Goal: Information Seeking & Learning: Learn about a topic

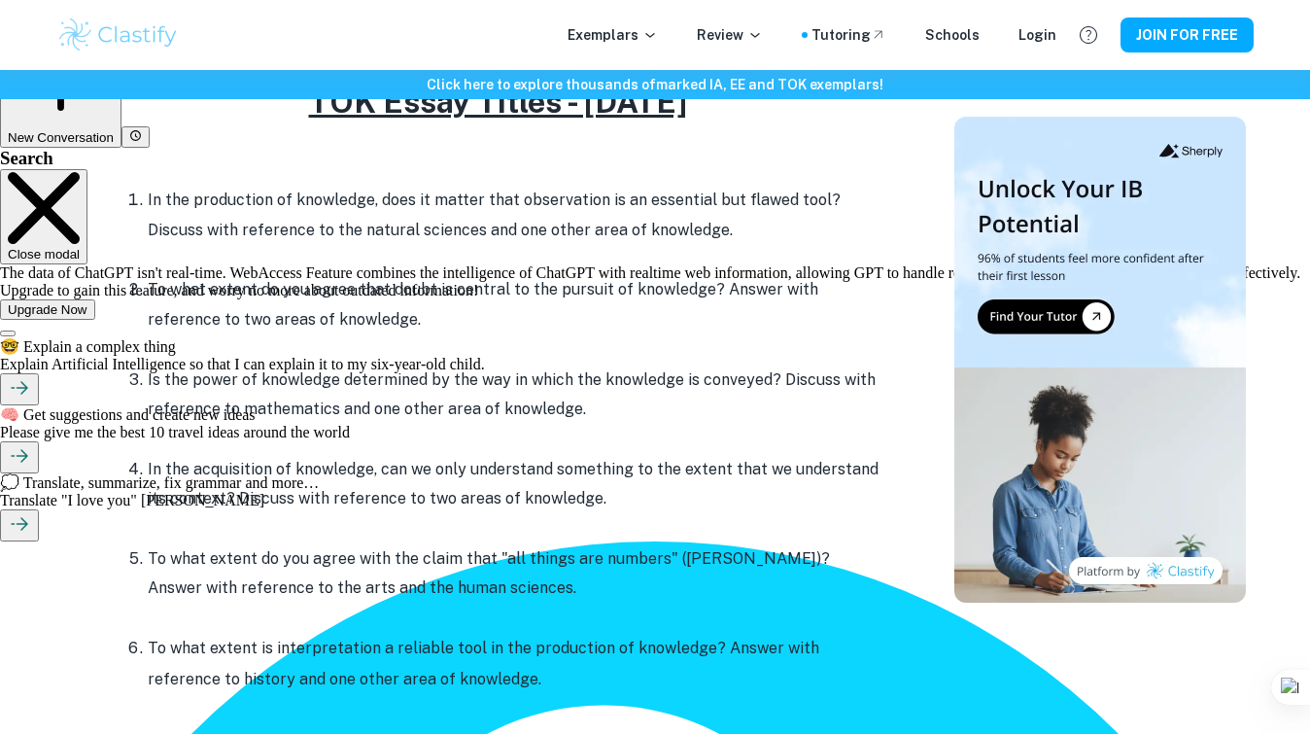
scroll to position [845, 0]
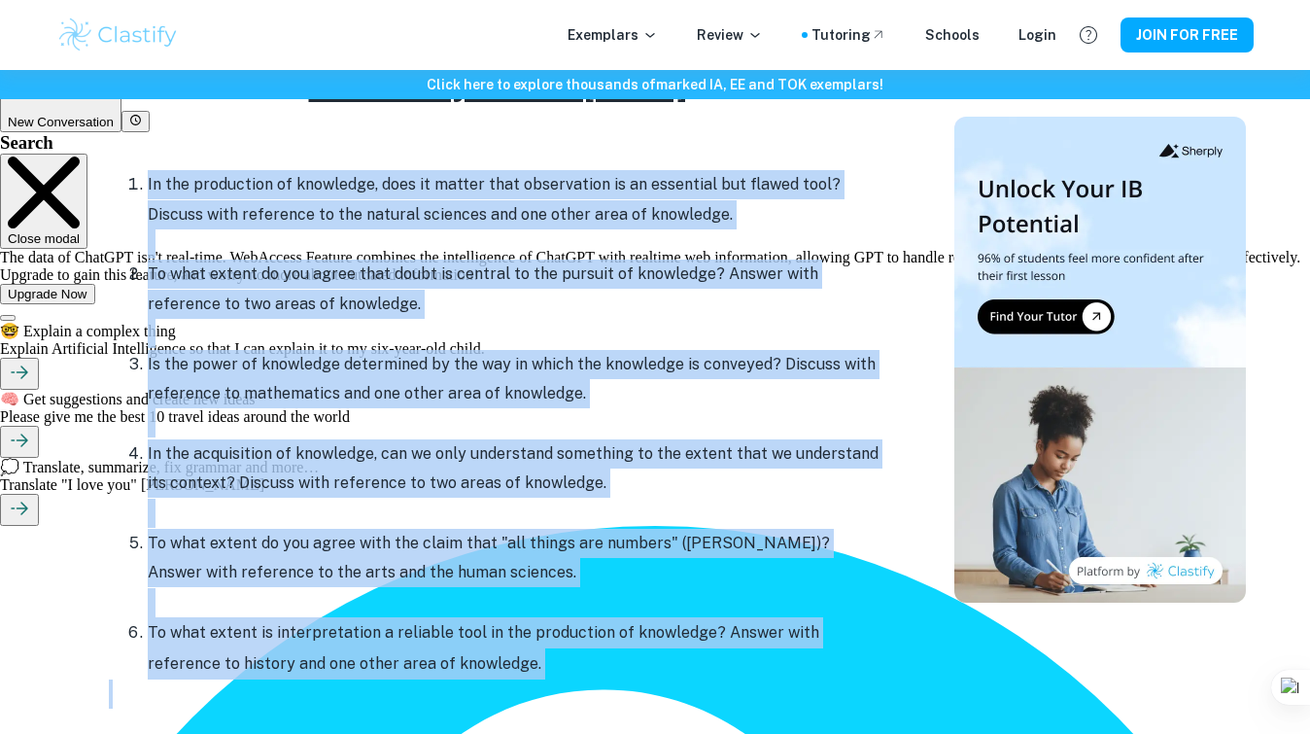
drag, startPoint x: 139, startPoint y: 161, endPoint x: 506, endPoint y: 692, distance: 645.3
type textarea "In the production of knowledge, does it matter that observation is an essential…"
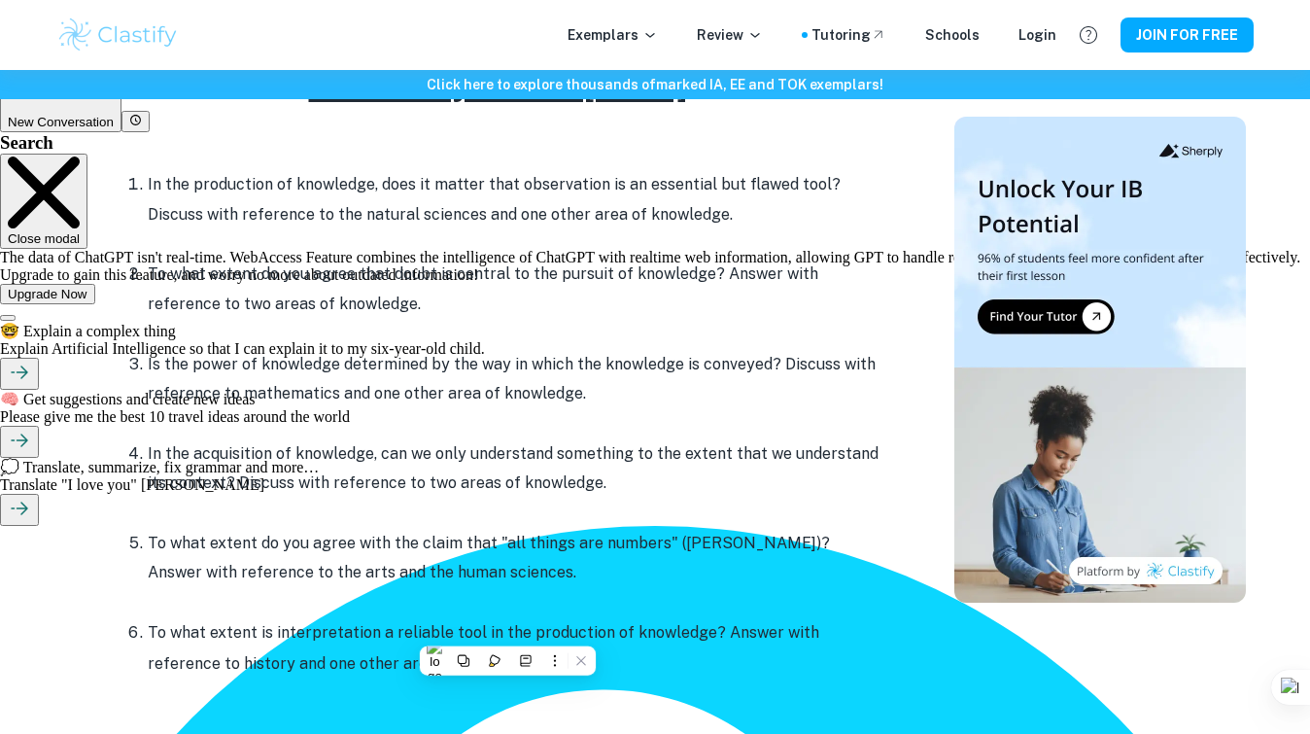
click at [550, 398] on p "Is the power of knowledge determined by the way in which the knowledge is conve…" at bounding box center [517, 379] width 739 height 59
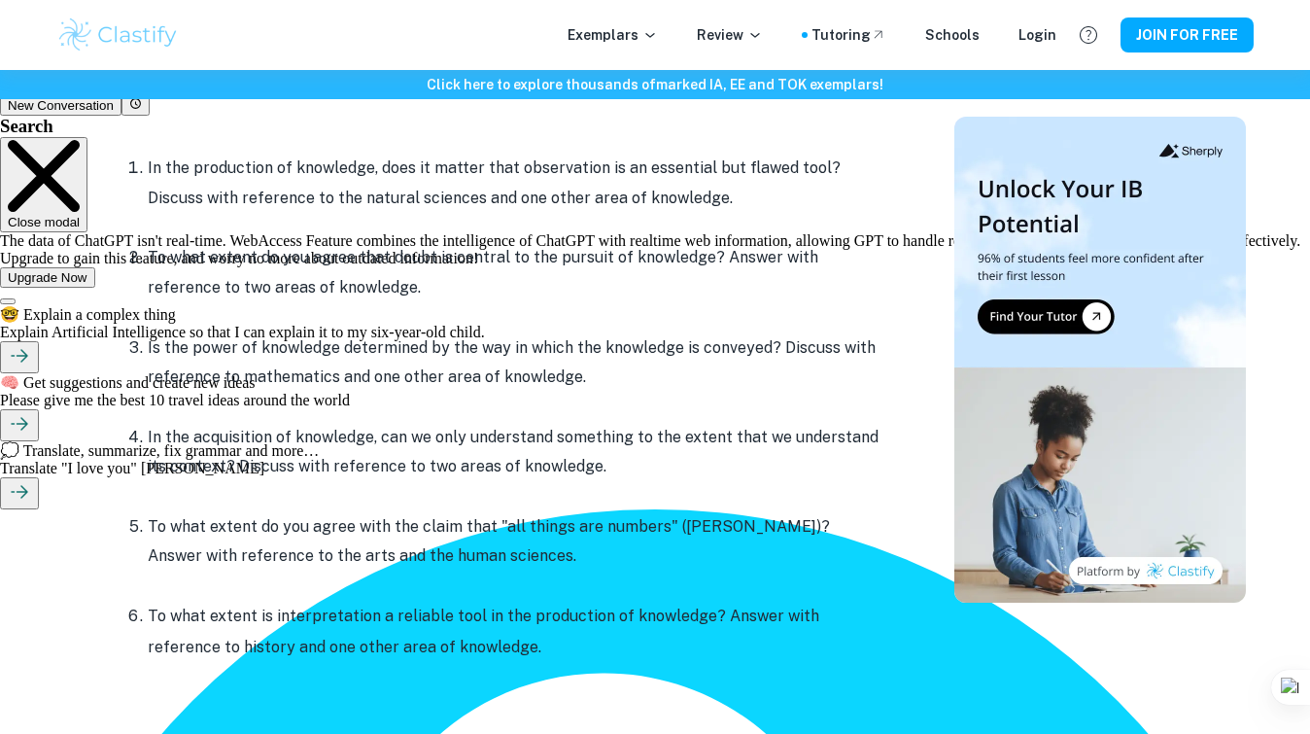
click at [268, 461] on p "In the acquisition of knowledge, can we only understand something to the extent…" at bounding box center [517, 452] width 739 height 59
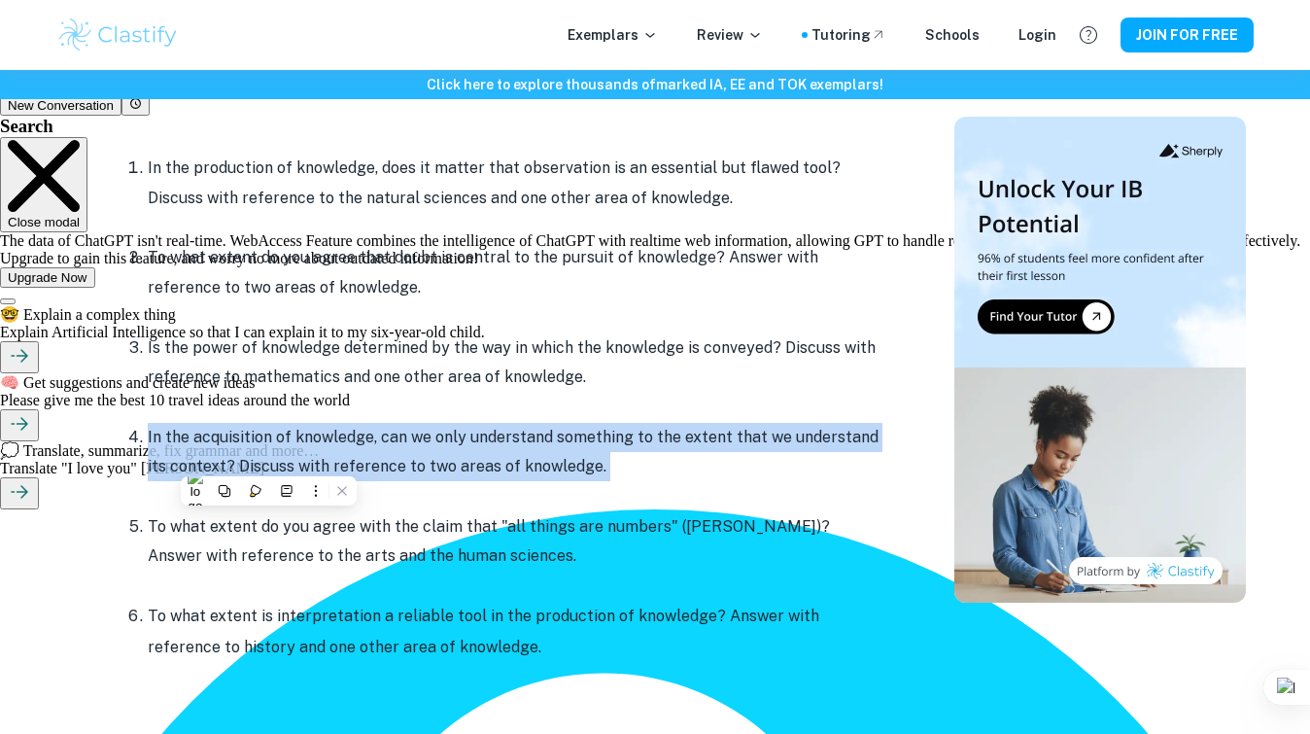
click at [268, 461] on p "In the acquisition of knowledge, can we only understand something to the extent…" at bounding box center [517, 452] width 739 height 59
copy p "In the acquisition of knowledge, can we only understand something to the extent…"
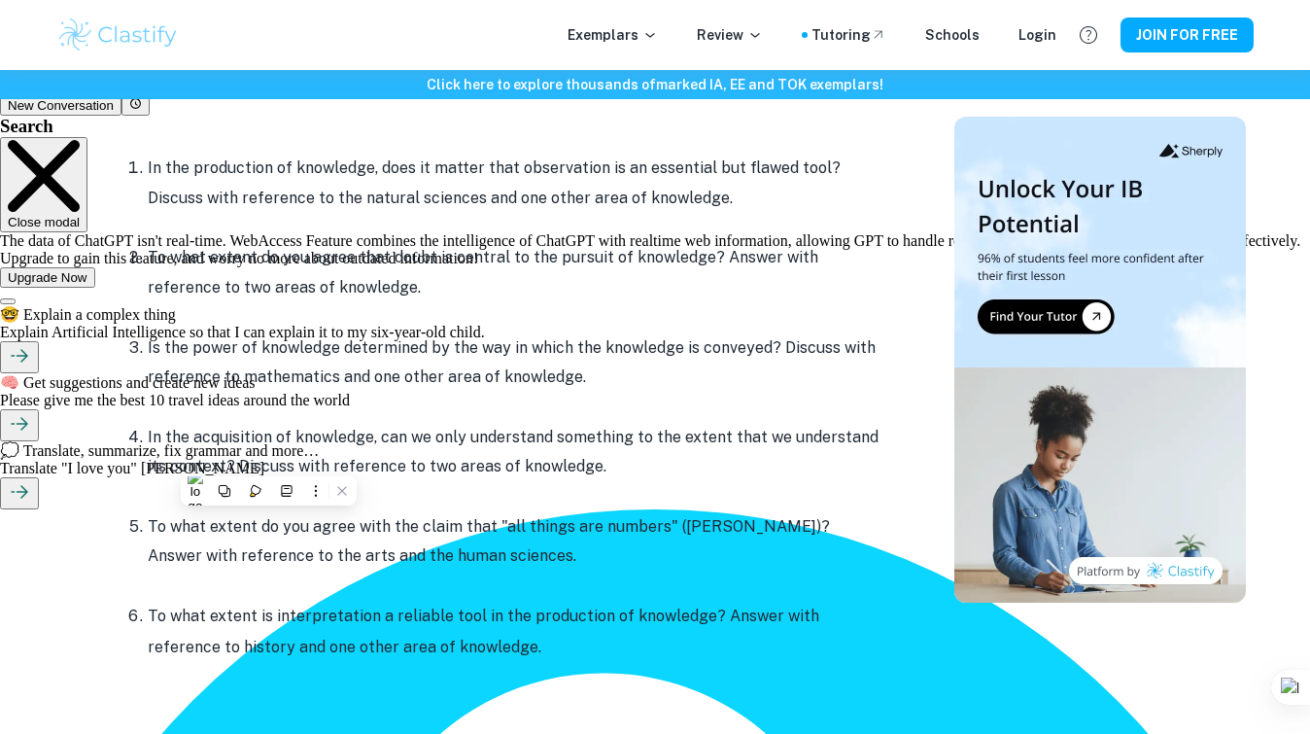
click at [489, 422] on li "In the acquisition of knowledge, can we only understand something to the extent…" at bounding box center [517, 466] width 739 height 89
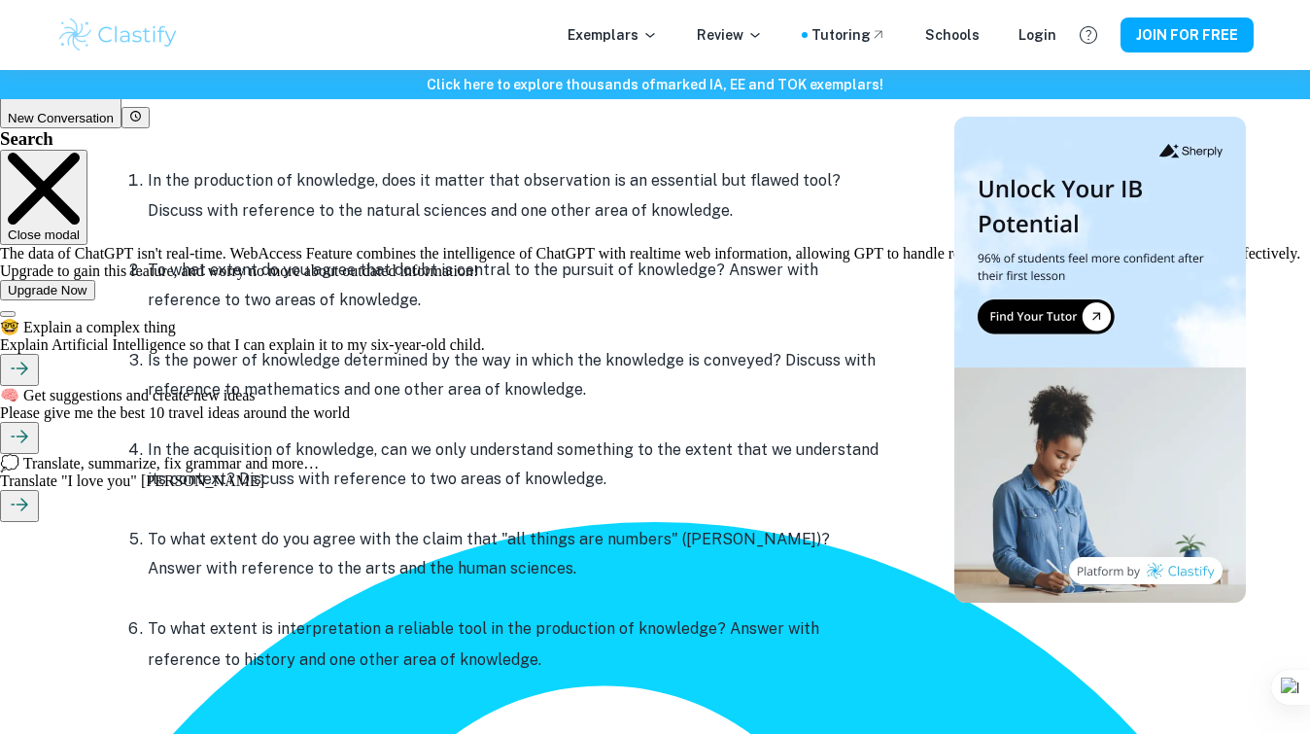
scroll to position [879, 0]
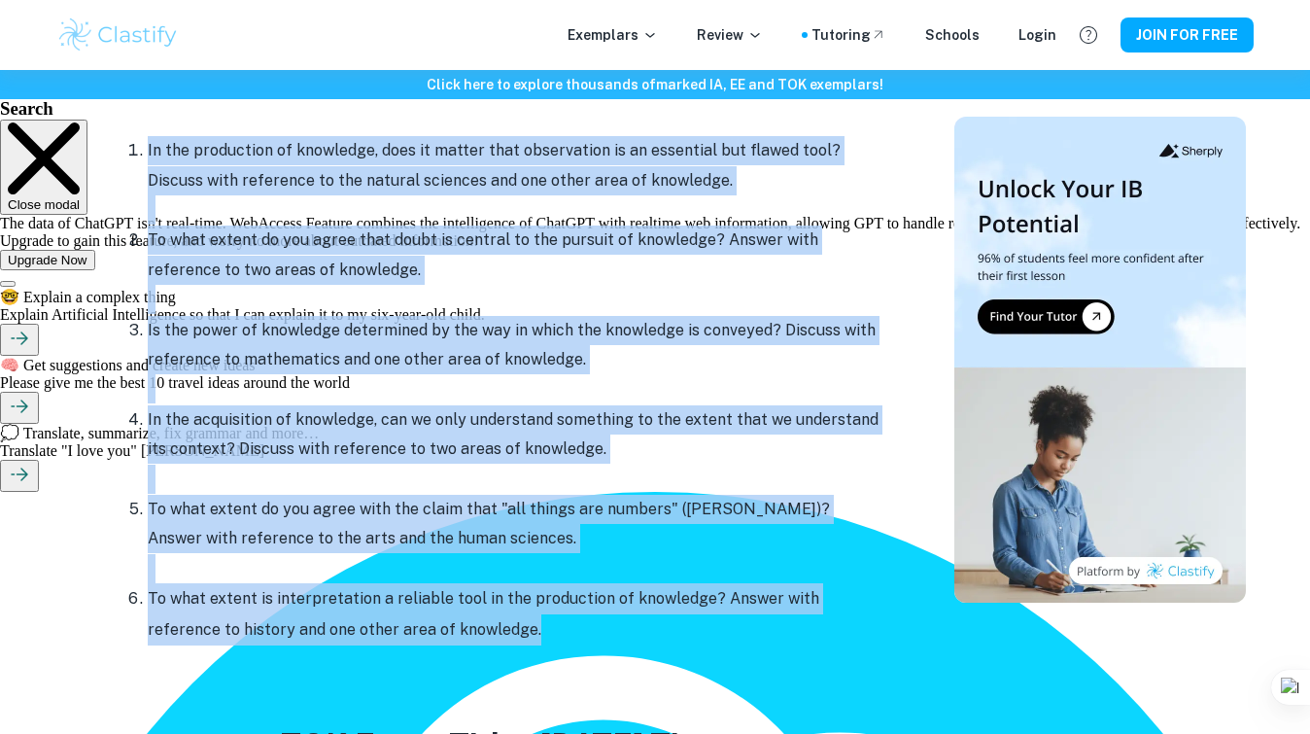
drag, startPoint x: 142, startPoint y: 147, endPoint x: 481, endPoint y: 634, distance: 593.3
click at [481, 634] on ol "In the production of knowledge, does it matter that observation is an essential…" at bounding box center [497, 390] width 777 height 510
copy ol "In the production of knowledge, does it matter that observation is an essential…"
